Goal: Task Accomplishment & Management: Manage account settings

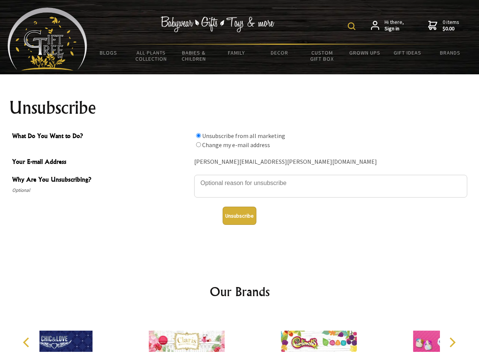
click at [353, 26] on img at bounding box center [352, 26] width 8 height 8
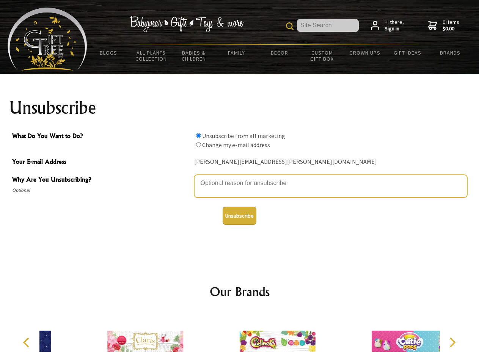
click at [240, 178] on textarea "Why Are You Unsubscribing?" at bounding box center [330, 186] width 273 height 23
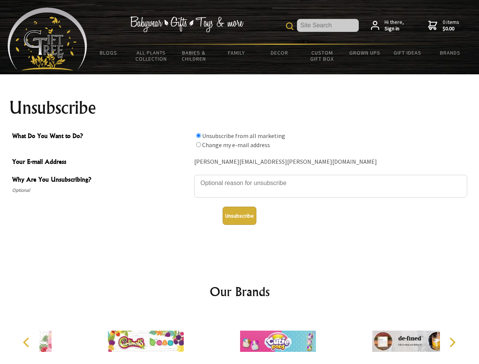
click at [198, 135] on input "What Do You Want to Do?" at bounding box center [198, 135] width 5 height 5
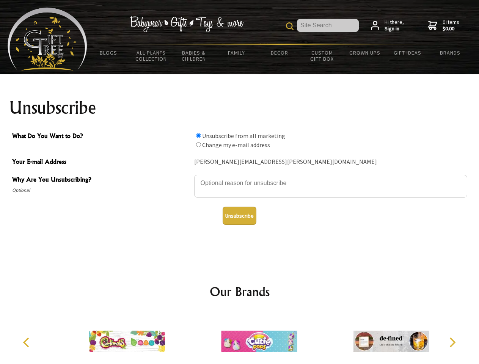
click at [198, 145] on input "What Do You Want to Do?" at bounding box center [198, 144] width 5 height 5
radio input "true"
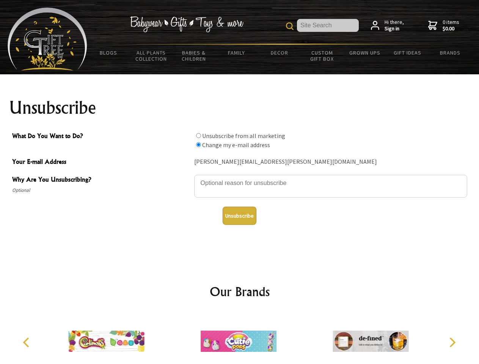
click at [239, 216] on button "Unsubscribe" at bounding box center [240, 216] width 34 height 18
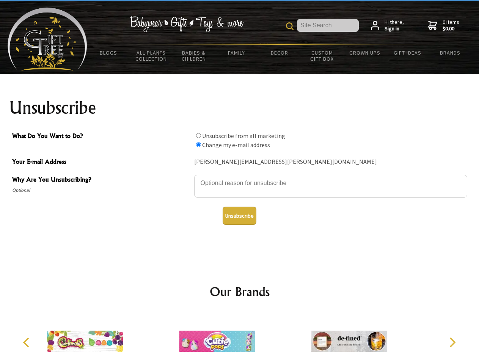
click at [240, 338] on div at bounding box center [217, 342] width 132 height 59
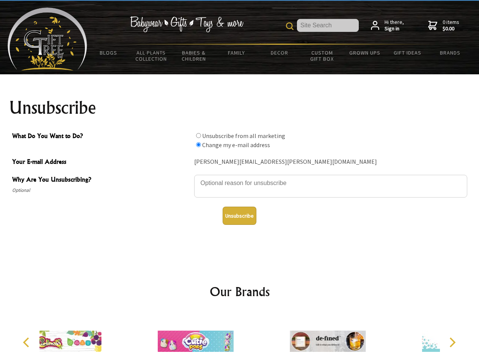
click at [27, 343] on icon "Previous" at bounding box center [27, 343] width 10 height 10
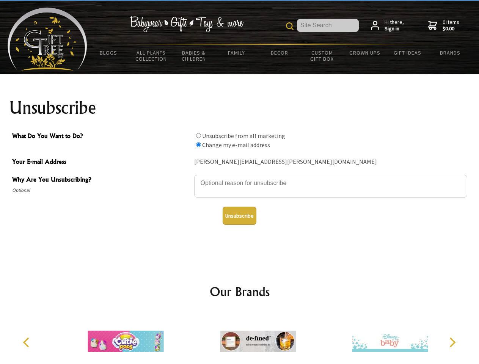
click at [452, 343] on icon "Next" at bounding box center [452, 343] width 10 height 10
